Goal: Task Accomplishment & Management: Manage account settings

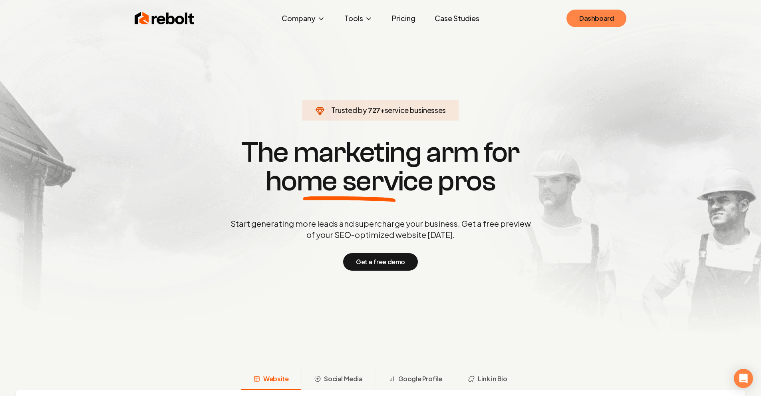
click at [595, 17] on link "Dashboard" at bounding box center [596, 19] width 60 height 18
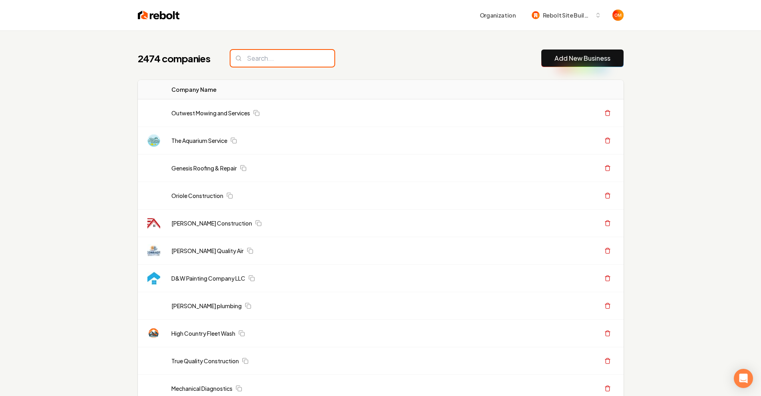
click at [289, 55] on input "search" at bounding box center [282, 58] width 104 height 17
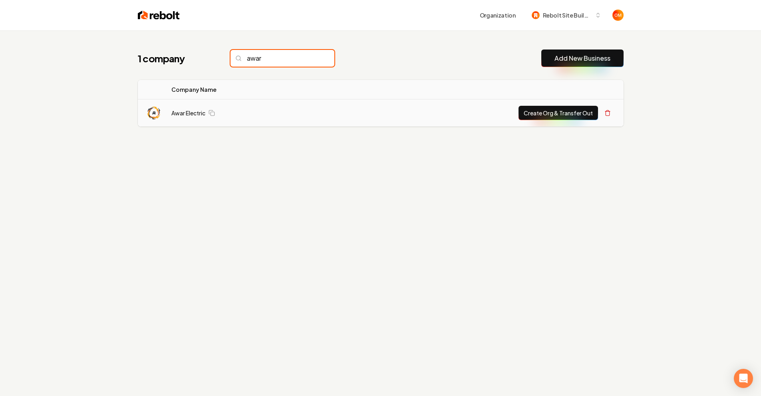
type input "awar"
drag, startPoint x: 188, startPoint y: 124, endPoint x: 191, endPoint y: 115, distance: 9.1
click at [189, 124] on td "Awar Electric" at bounding box center [242, 113] width 155 height 28
click at [191, 113] on link "Awar Electric" at bounding box center [188, 113] width 34 height 8
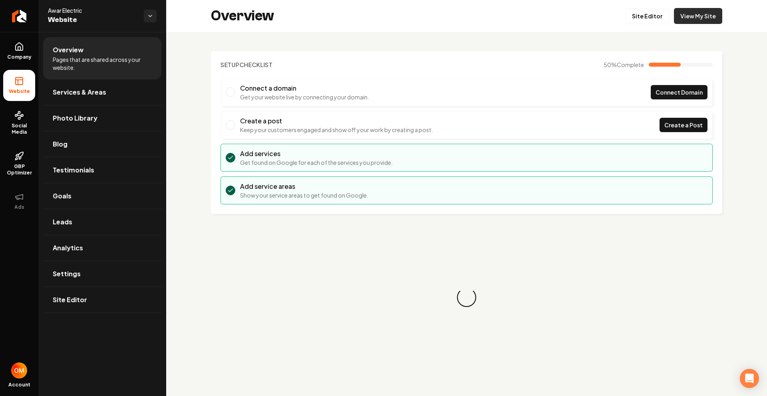
click at [690, 21] on link "View My Site" at bounding box center [697, 16] width 48 height 16
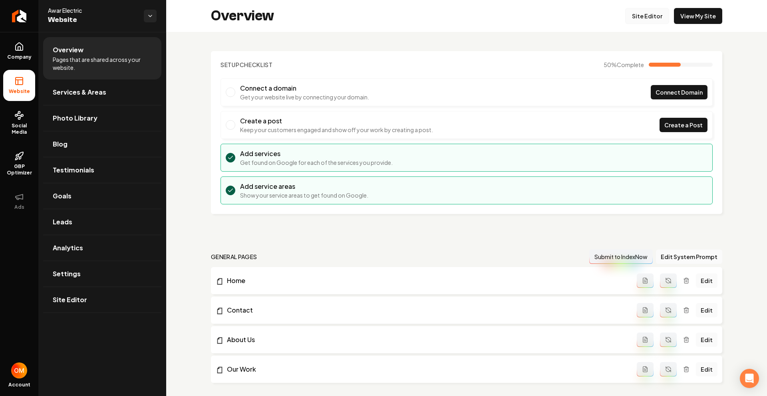
click at [636, 18] on link "Site Editor" at bounding box center [647, 16] width 44 height 16
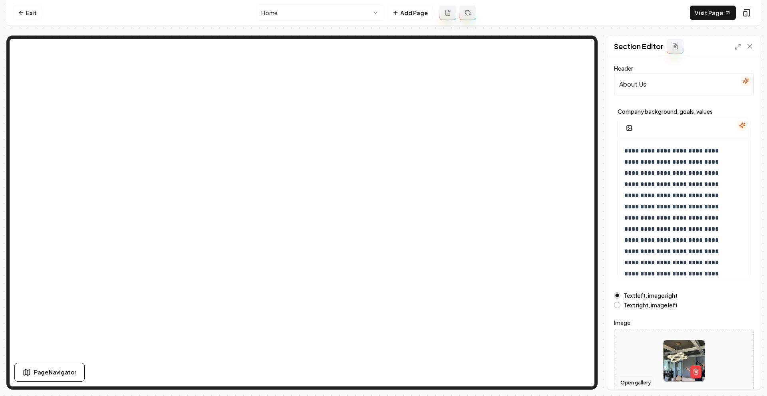
click at [632, 378] on button "Open gallery" at bounding box center [635, 382] width 36 height 13
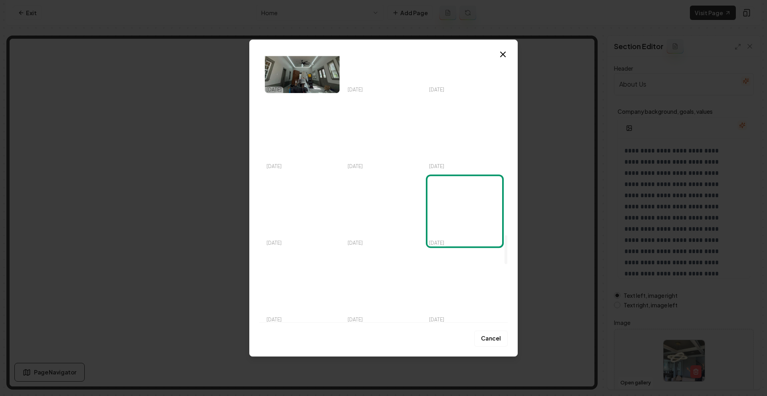
scroll to position [1667, 0]
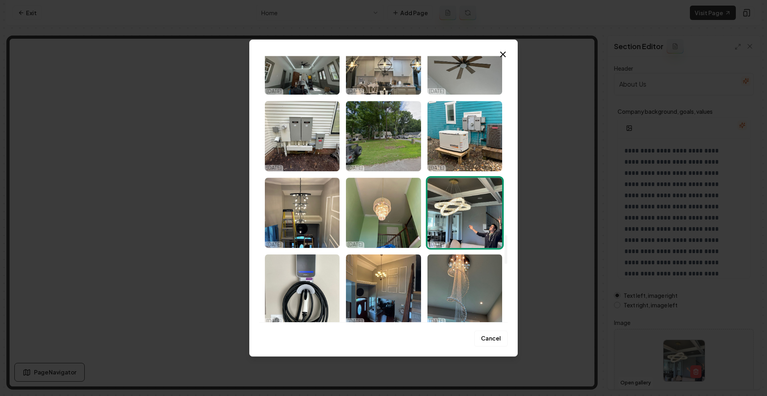
click at [508, 51] on div "Upload My Images Stock Images [DATE] [DATE] [DATE] [DATE] [DATE] [DATE] [DATE] …" at bounding box center [383, 198] width 268 height 317
click at [501, 53] on icon "button" at bounding box center [502, 54] width 5 height 5
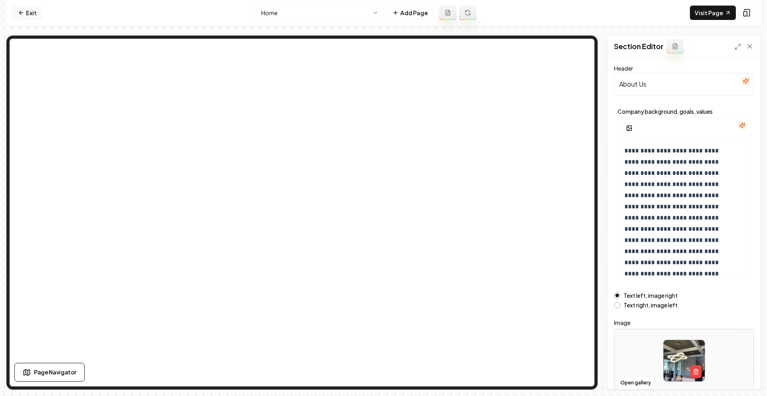
click at [24, 16] on link "Exit" at bounding box center [27, 13] width 29 height 14
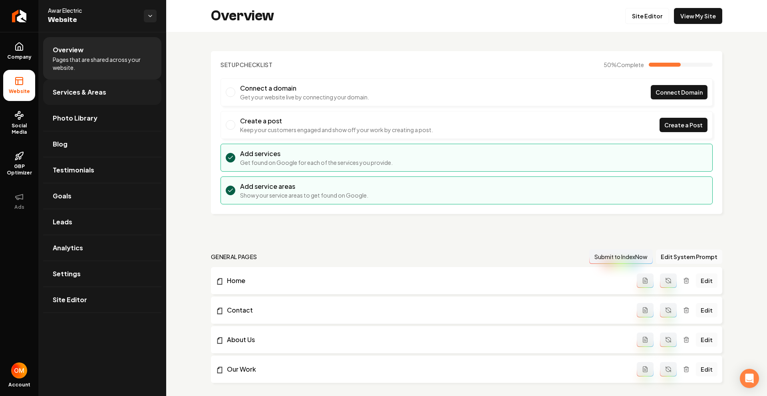
click at [88, 93] on span "Services & Areas" at bounding box center [79, 92] width 53 height 10
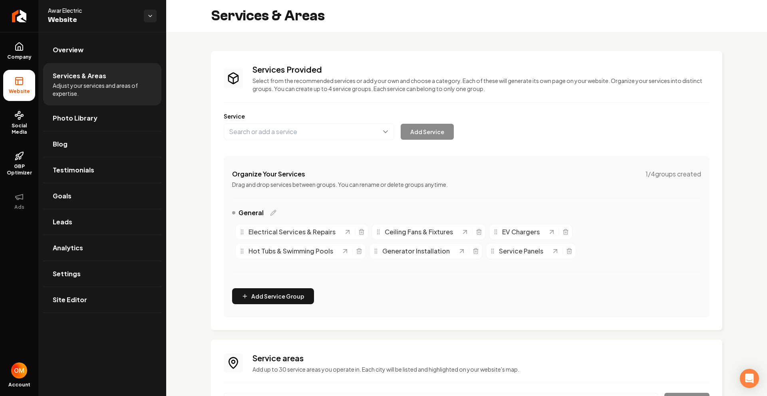
scroll to position [83, 0]
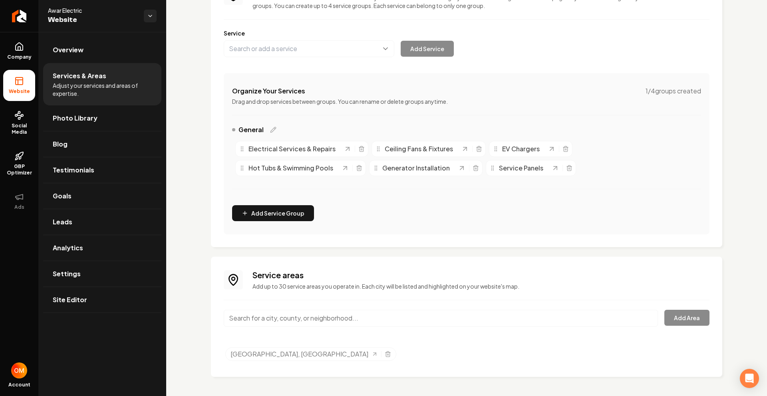
click at [286, 319] on input "Main content area" at bounding box center [441, 318] width 434 height 17
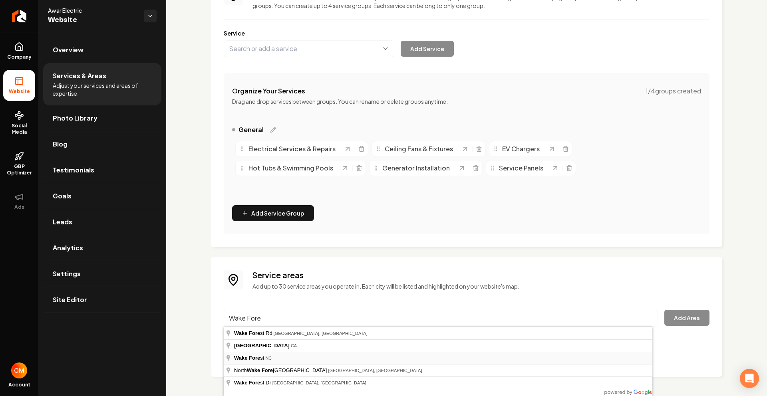
type input "[GEOGRAPHIC_DATA], [GEOGRAPHIC_DATA]"
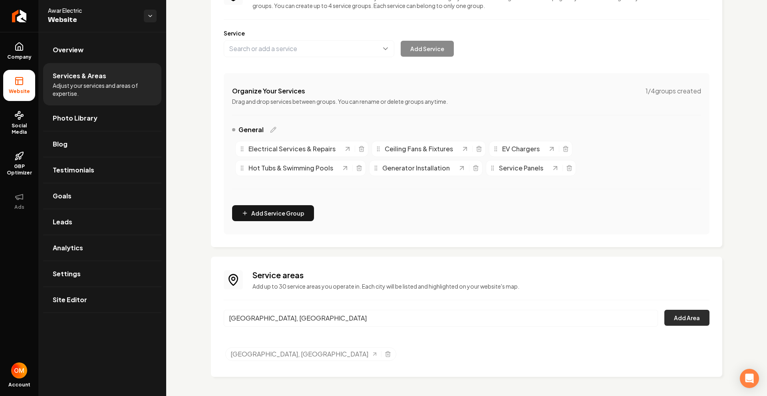
click at [668, 319] on button "Add Area" at bounding box center [686, 318] width 45 height 16
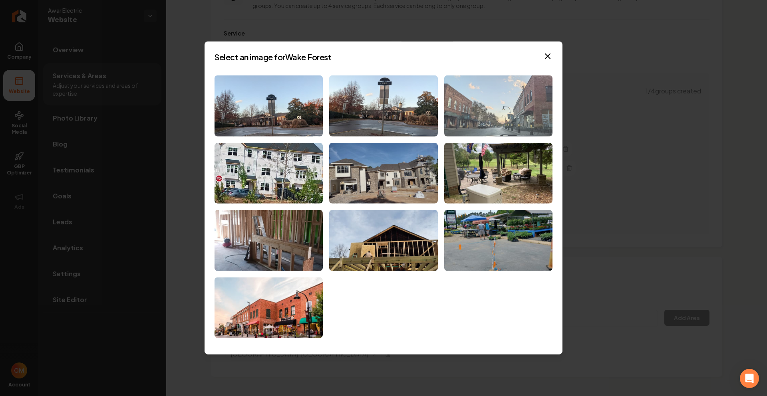
click at [495, 119] on img at bounding box center [498, 105] width 108 height 61
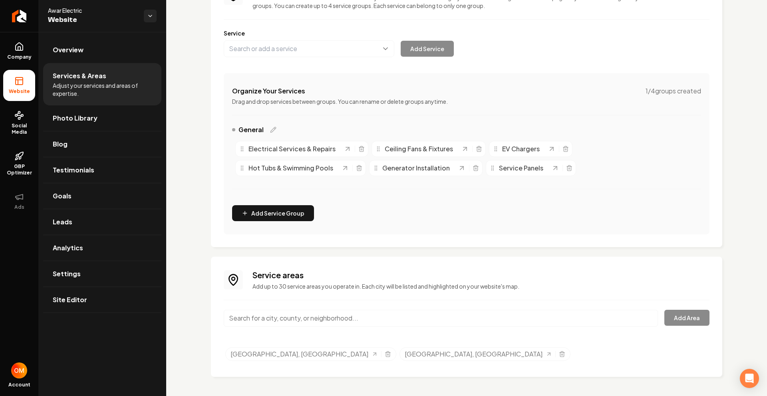
click at [269, 314] on input "Main content area" at bounding box center [441, 318] width 434 height 17
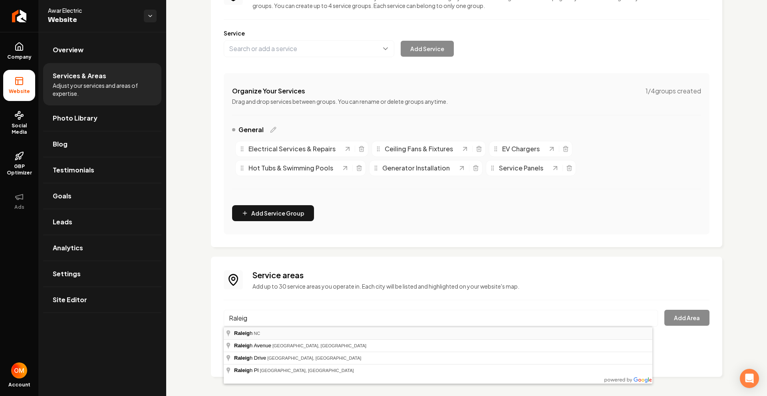
type input "[GEOGRAPHIC_DATA], [GEOGRAPHIC_DATA]"
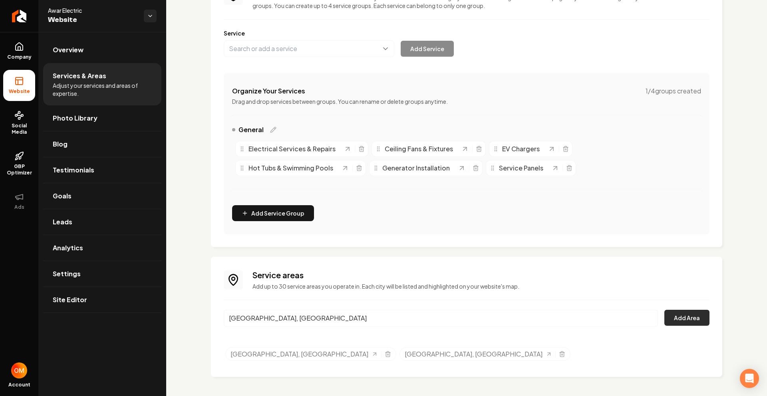
click at [685, 319] on button "Add Area" at bounding box center [686, 318] width 45 height 16
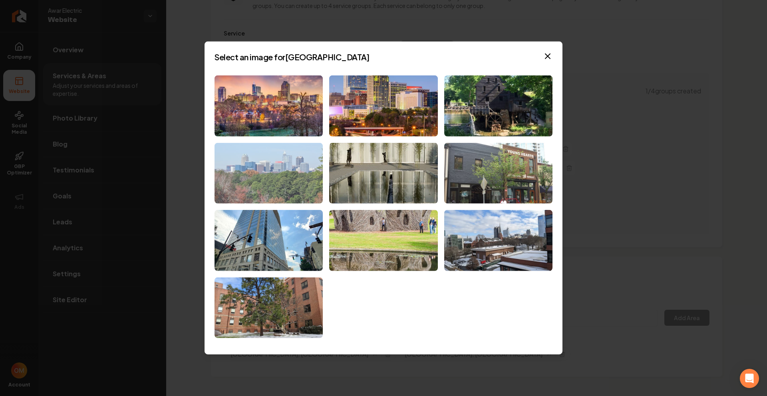
click at [293, 173] on img at bounding box center [268, 173] width 108 height 61
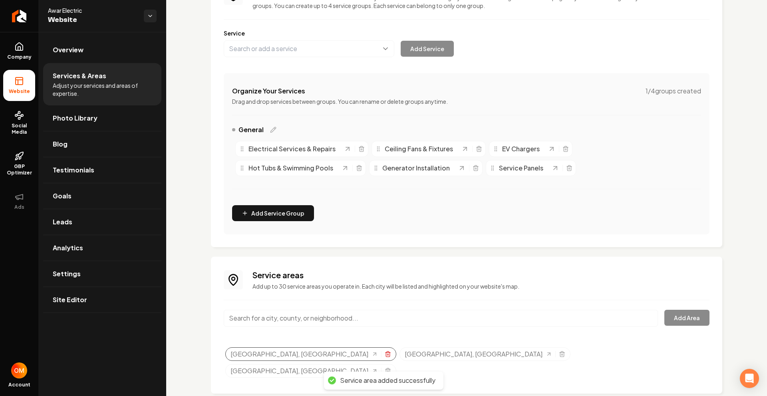
click at [384, 355] on icon "Selected tags" at bounding box center [387, 354] width 6 height 6
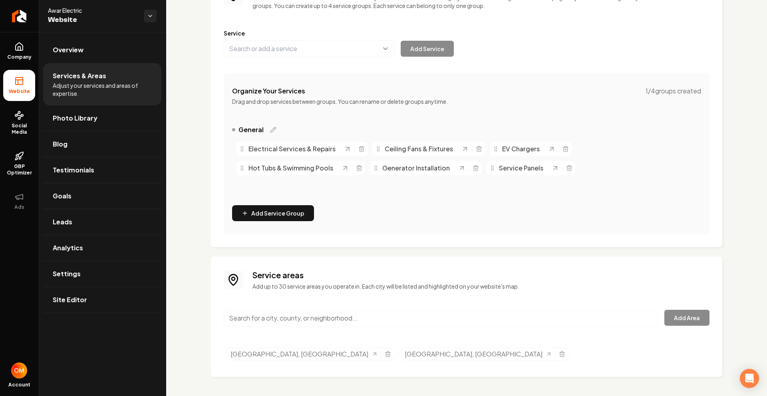
scroll to position [0, 0]
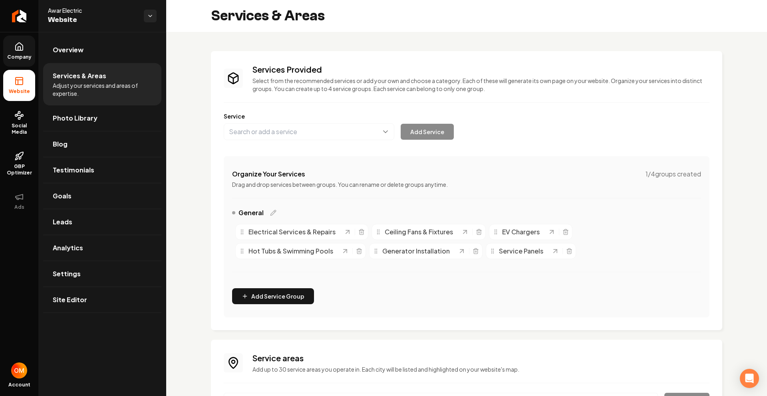
click at [19, 56] on span "Company" at bounding box center [19, 57] width 31 height 6
